Goal: Task Accomplishment & Management: Manage account settings

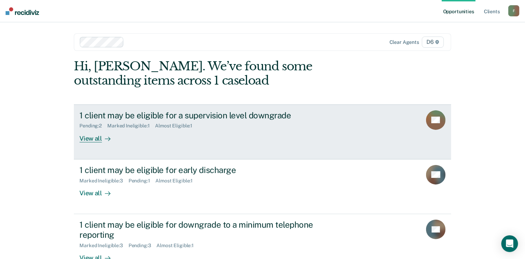
click at [95, 140] on div "View all" at bounding box center [98, 136] width 39 height 14
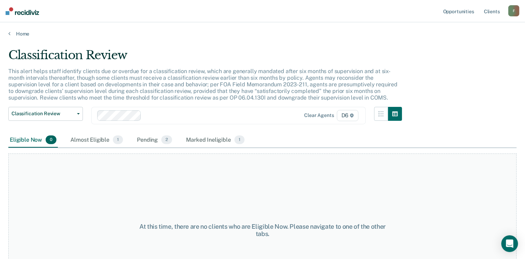
click at [95, 140] on div "Almost Eligible 1" at bounding box center [96, 140] width 55 height 15
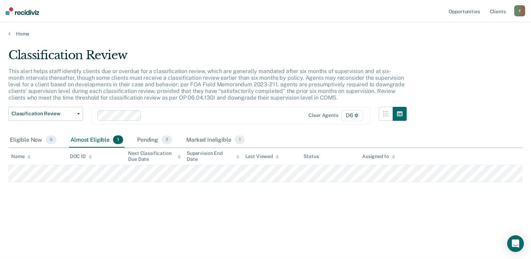
click at [16, 201] on div "Classification Review This alert helps staff identify clients due or overdue fo…" at bounding box center [265, 127] width 514 height 159
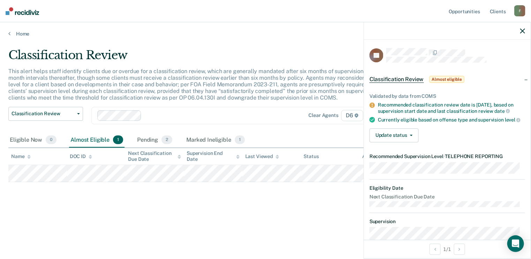
click at [525, 32] on div at bounding box center [447, 30] width 167 height 17
click at [522, 32] on icon "button" at bounding box center [522, 31] width 5 height 5
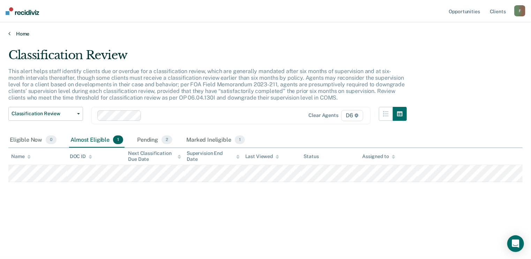
click at [21, 35] on link "Home" at bounding box center [265, 34] width 514 height 6
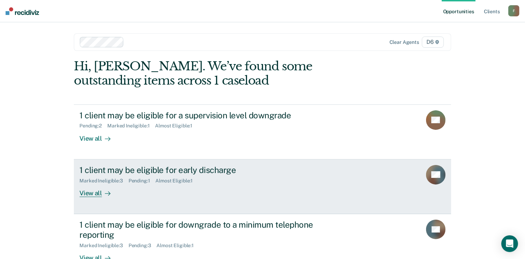
click at [88, 195] on div "View all" at bounding box center [98, 191] width 39 height 14
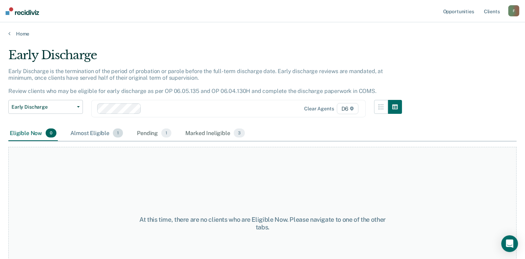
click at [98, 132] on div "Almost Eligible 1" at bounding box center [96, 133] width 55 height 15
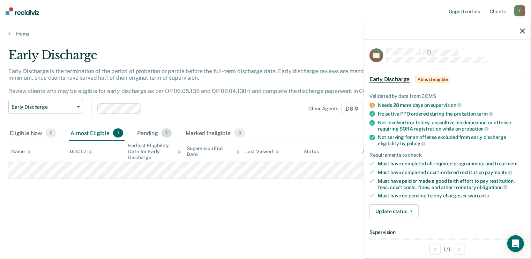
click at [146, 134] on div "Pending 1" at bounding box center [154, 133] width 37 height 15
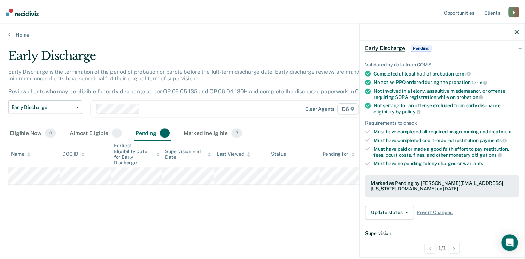
scroll to position [41, 0]
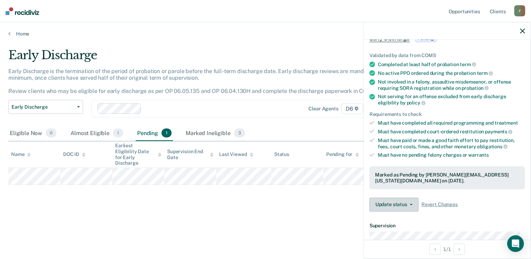
click at [396, 201] on button "Update status" at bounding box center [393, 205] width 49 height 14
click at [212, 131] on div "Marked Ineligible 3" at bounding box center [215, 133] width 62 height 15
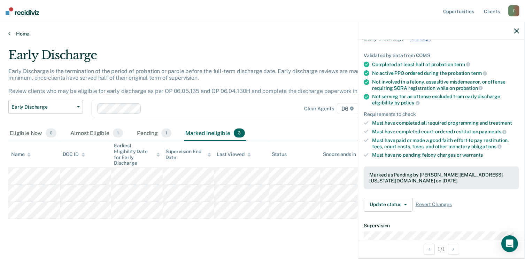
click at [17, 33] on link "Home" at bounding box center [262, 34] width 509 height 6
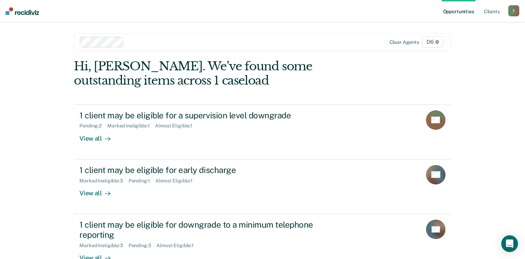
click at [22, 175] on div "Opportunities Client s [EMAIL_ADDRESS][US_STATE][DOMAIN_NAME] F Profile How it …" at bounding box center [262, 153] width 525 height 307
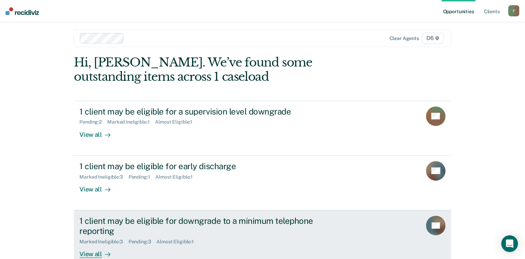
click at [116, 226] on div "1 client may be eligible for downgrade to a minimum telephone reporting" at bounding box center [201, 226] width 245 height 20
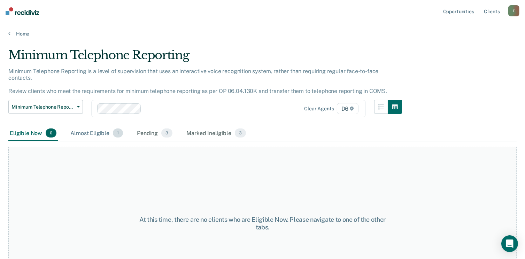
click at [97, 127] on div "Almost Eligible 1" at bounding box center [96, 133] width 55 height 15
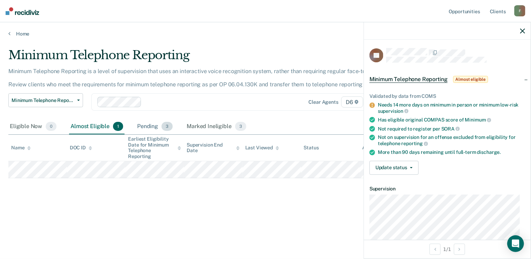
click at [154, 121] on div "Pending 3" at bounding box center [155, 126] width 38 height 15
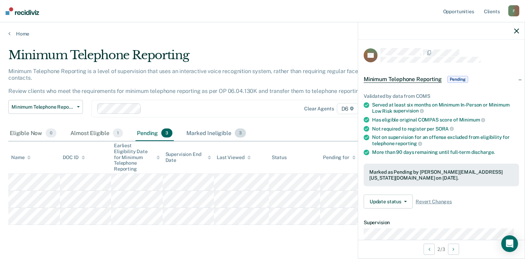
click at [203, 128] on div "Marked Ineligible 3" at bounding box center [216, 133] width 62 height 15
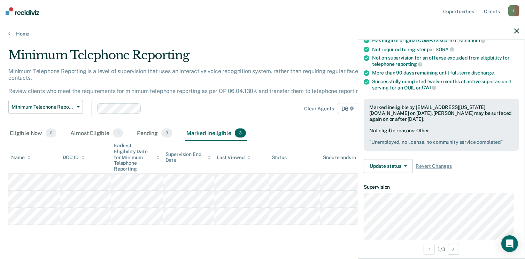
scroll to position [92, 0]
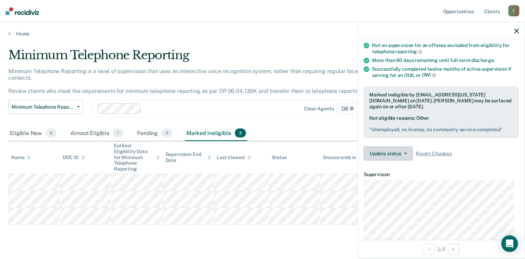
click at [397, 154] on button "Update status" at bounding box center [388, 154] width 49 height 14
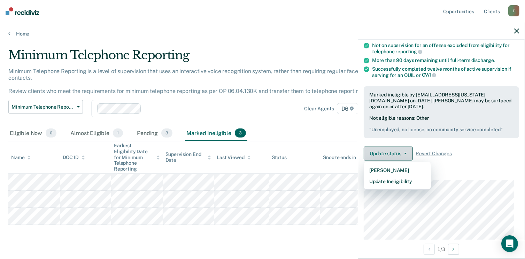
click at [397, 154] on button "Update status" at bounding box center [388, 154] width 49 height 14
